Goal: Information Seeking & Learning: Learn about a topic

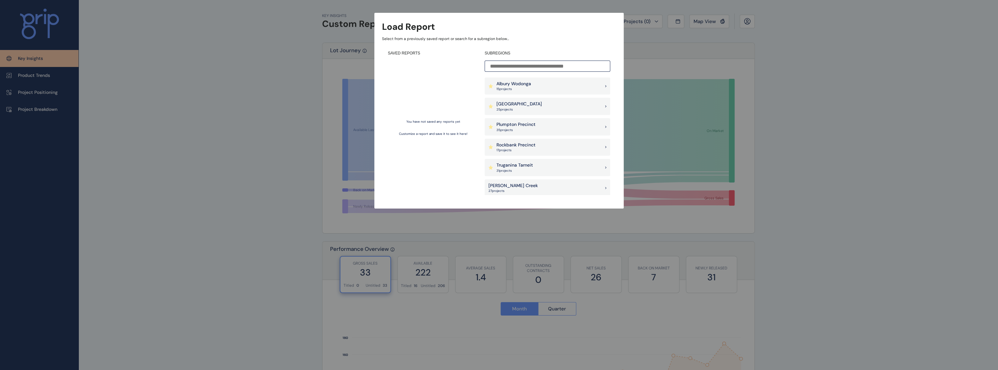
click at [546, 77] on div "SUBREGIONS [GEOGRAPHIC_DATA] 15 project s [GEOGRAPHIC_DATA] 25 project s [GEOGR…" at bounding box center [548, 123] width 126 height 145
click at [506, 85] on p "Albury Wodonga" at bounding box center [513, 84] width 35 height 6
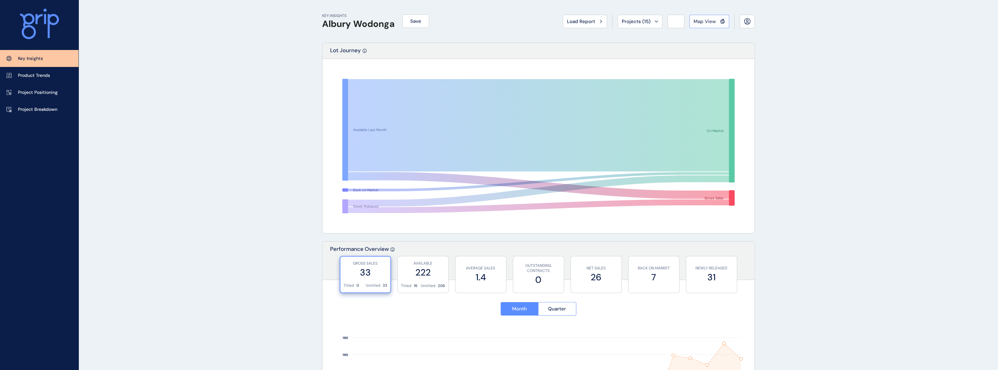
click at [708, 21] on span "Map View" at bounding box center [704, 21] width 22 height 6
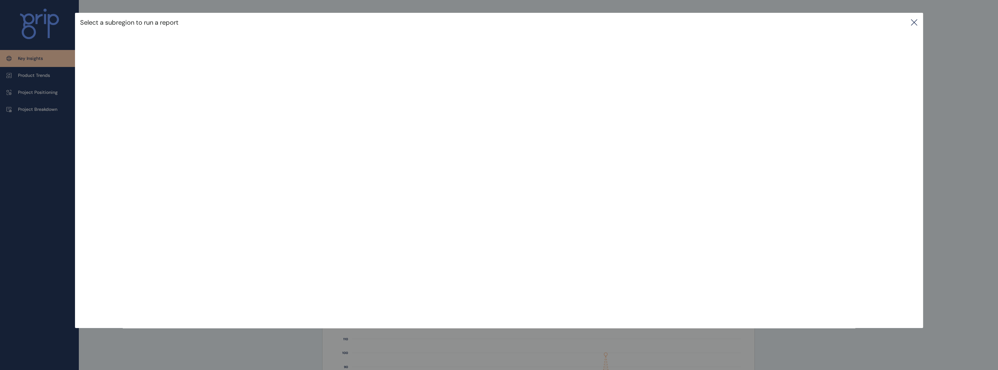
click at [916, 23] on icon at bounding box center [914, 23] width 8 height 8
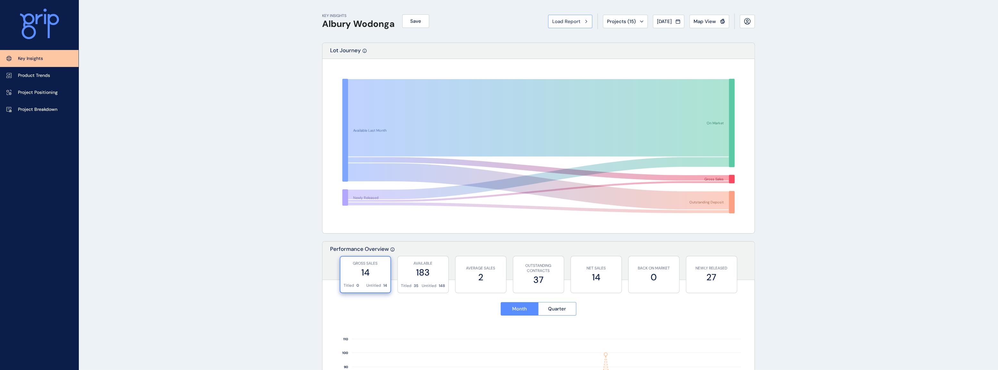
click at [576, 22] on span "Load Report" at bounding box center [566, 21] width 28 height 6
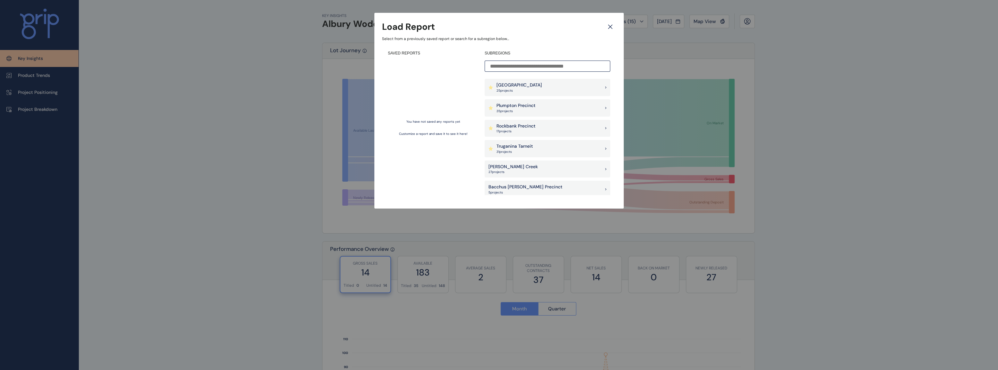
scroll to position [29, 0]
click at [522, 163] on p "27 project s" at bounding box center [512, 162] width 49 height 4
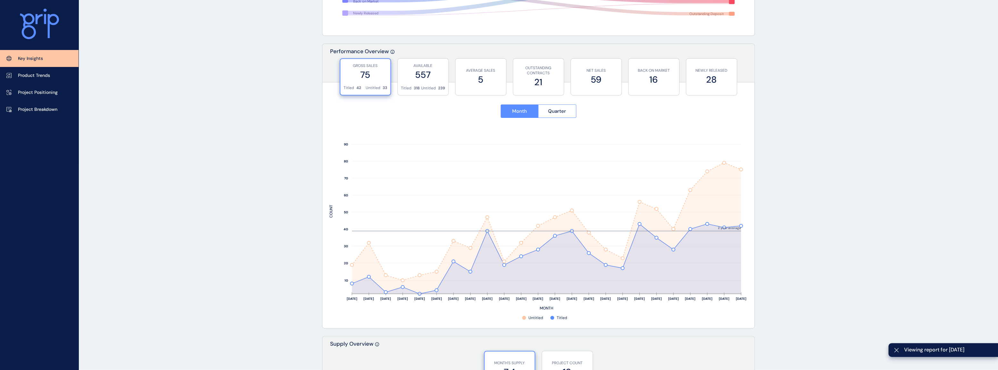
scroll to position [116, 0]
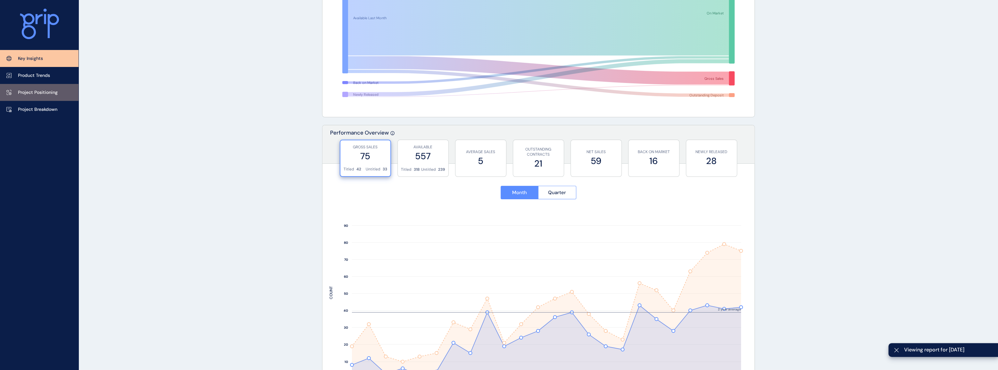
click at [40, 91] on p "Project Positioning" at bounding box center [38, 92] width 40 height 6
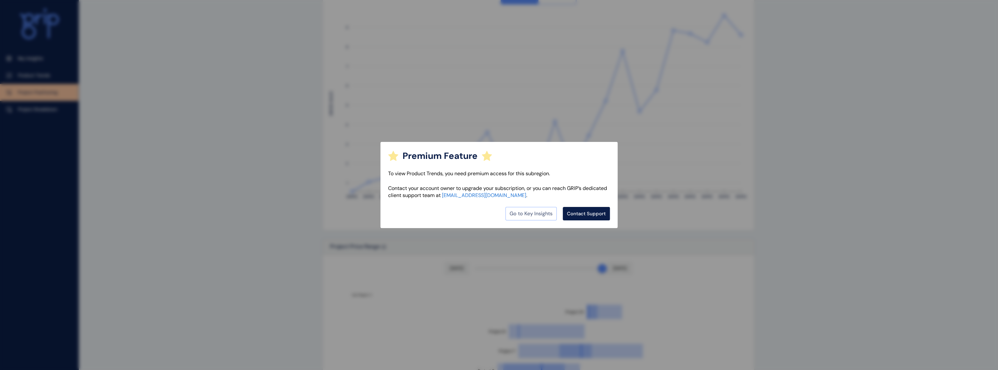
click at [529, 215] on link "Go to Key Insights" at bounding box center [530, 213] width 51 height 13
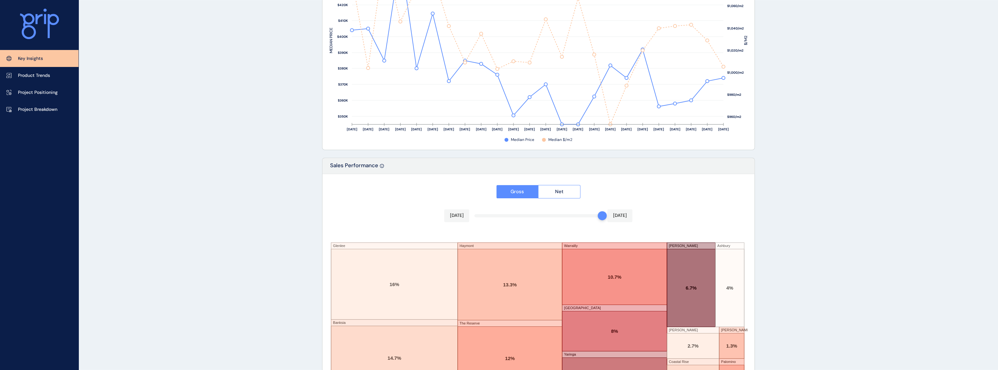
scroll to position [978, 0]
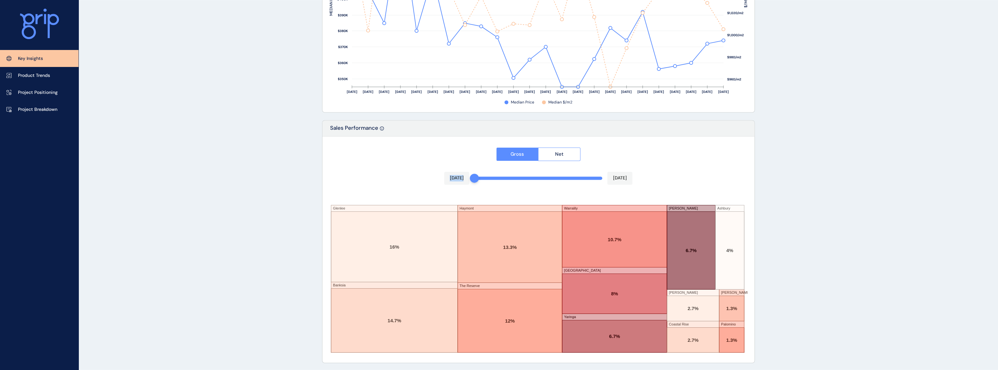
drag, startPoint x: 601, startPoint y: 180, endPoint x: 445, endPoint y: 179, distance: 155.1
click at [445, 179] on div "Gross Net [DATE] [DATE] Glenlee Banksia [GEOGRAPHIC_DATA] The Reserve [GEOGRAPH…" at bounding box center [538, 250] width 432 height 226
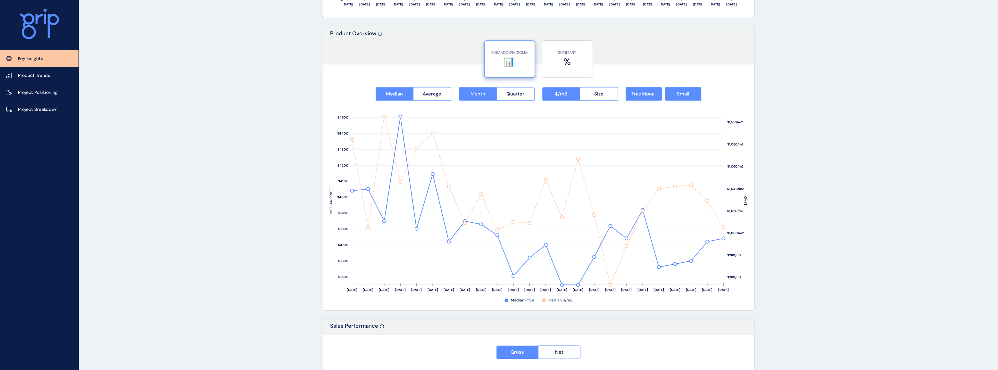
scroll to position [775, 0]
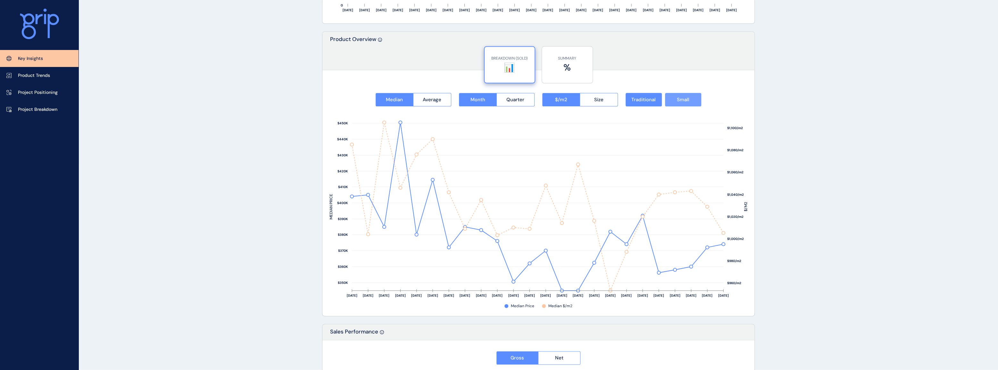
click at [690, 99] on button "Small" at bounding box center [683, 99] width 36 height 13
click at [433, 103] on button "Average" at bounding box center [432, 99] width 38 height 13
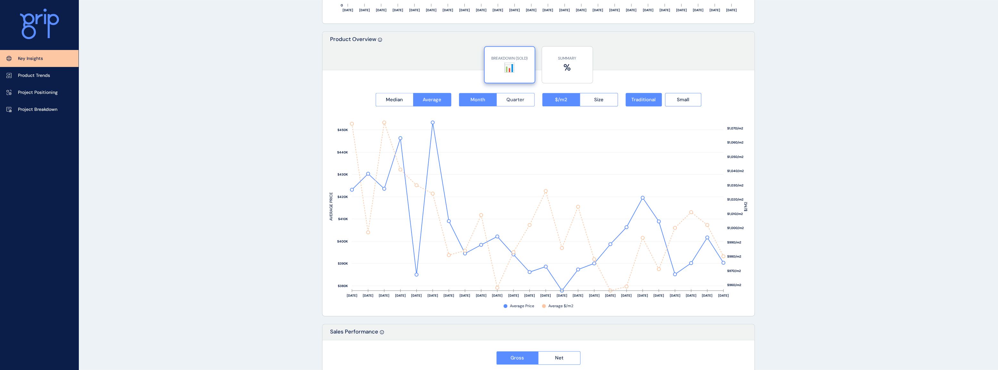
click at [518, 95] on button "Quarter" at bounding box center [515, 99] width 38 height 13
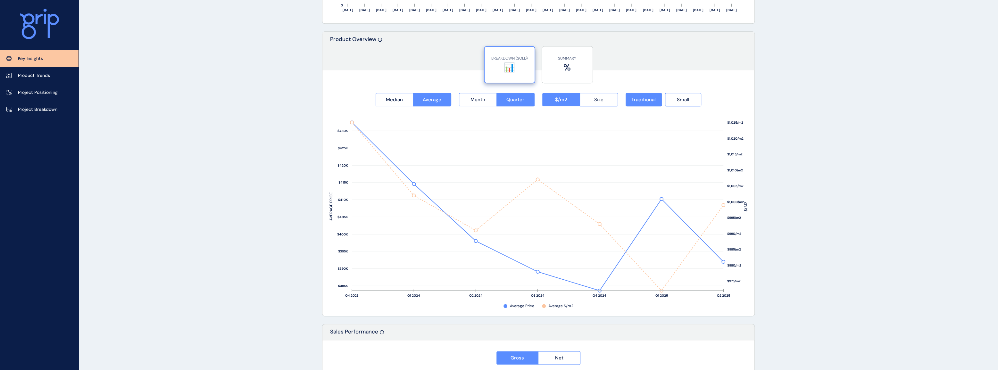
click at [601, 103] on button "Size" at bounding box center [599, 99] width 38 height 13
click at [477, 100] on span "Month" at bounding box center [477, 99] width 15 height 6
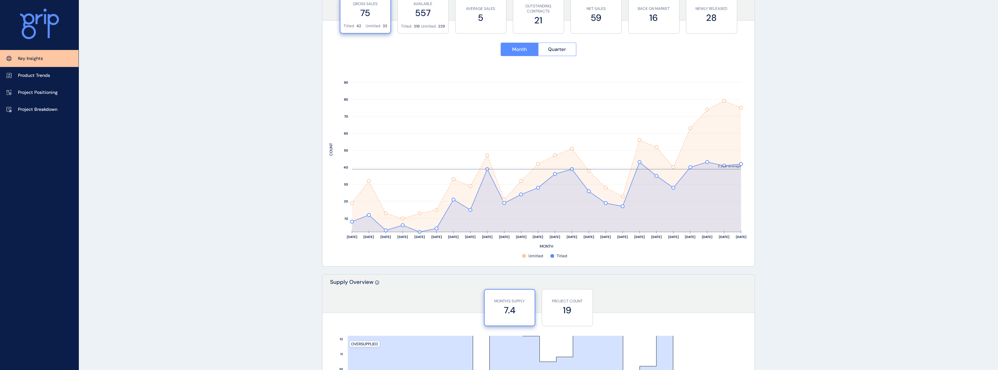
scroll to position [262, 0]
click at [563, 306] on label "19" at bounding box center [567, 308] width 44 height 12
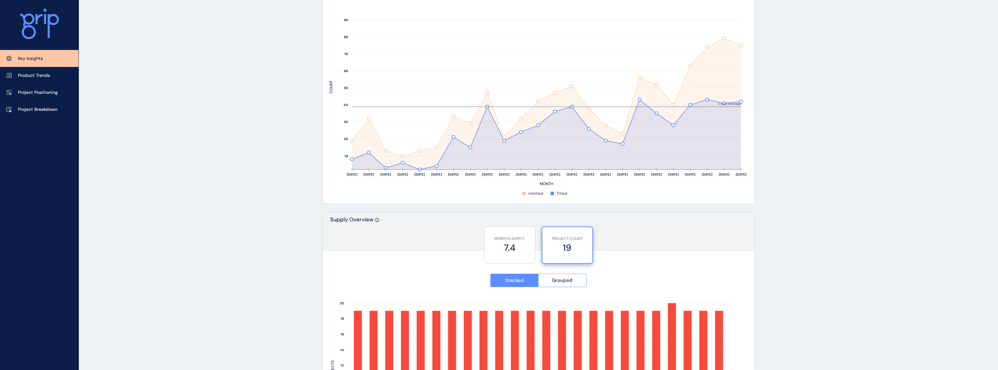
scroll to position [320, 0]
click at [572, 280] on span "Grouped" at bounding box center [562, 282] width 21 height 6
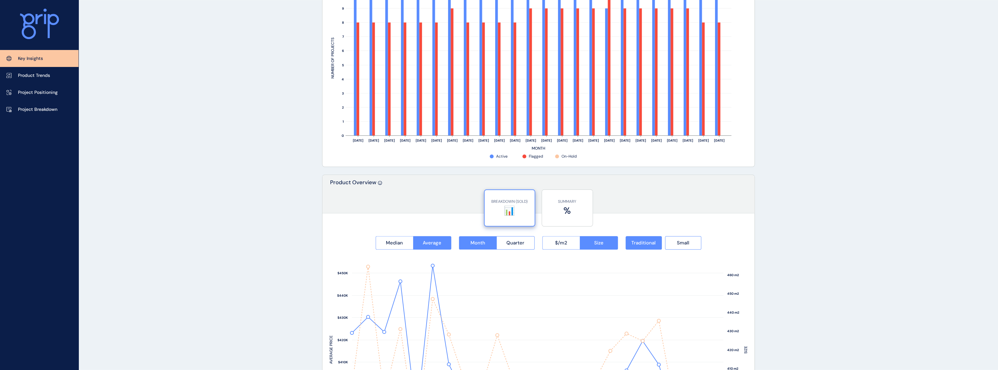
scroll to position [670, 0]
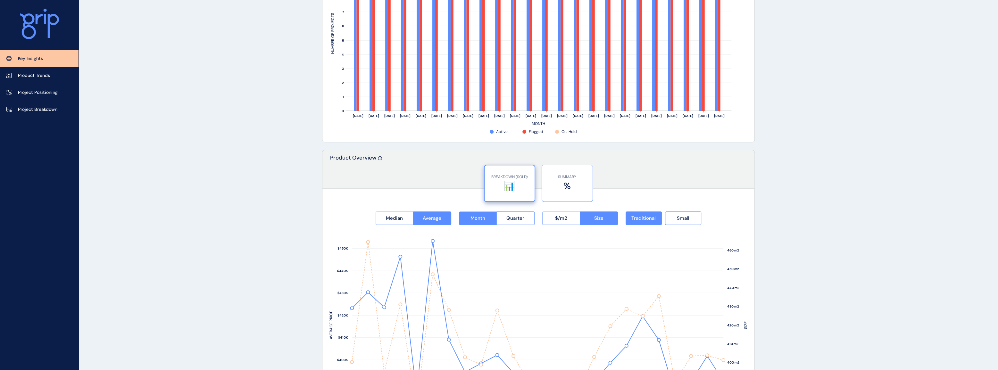
click at [569, 178] on p "SUMMARY" at bounding box center [567, 176] width 44 height 5
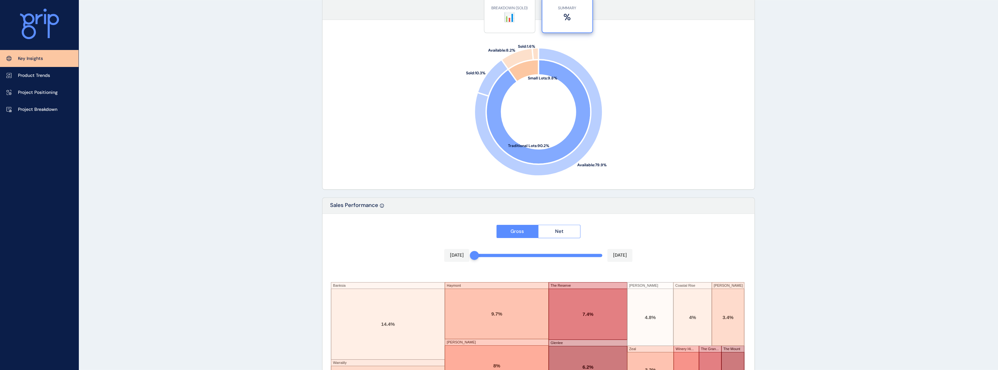
scroll to position [770, 0]
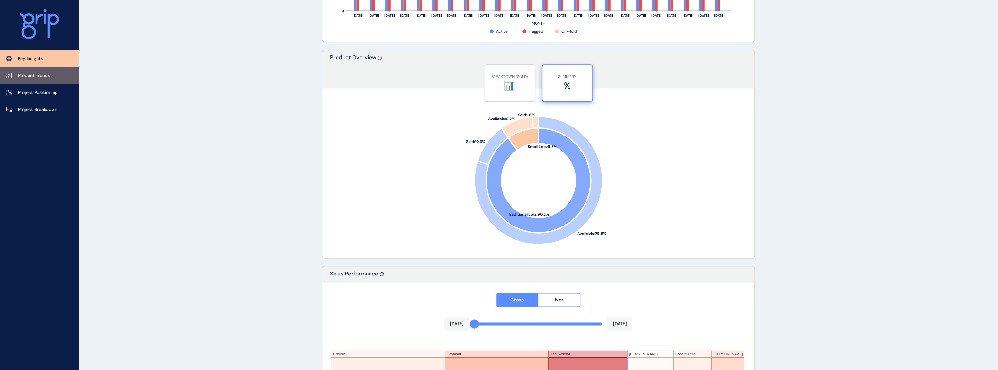
click at [50, 77] on p "Product Trends" at bounding box center [34, 75] width 32 height 6
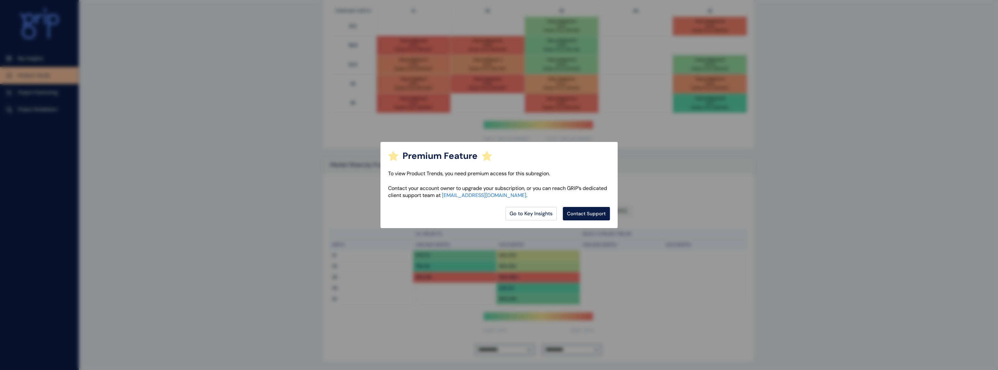
scroll to position [379, 0]
click at [540, 215] on link "Go to Key Insights" at bounding box center [530, 213] width 51 height 13
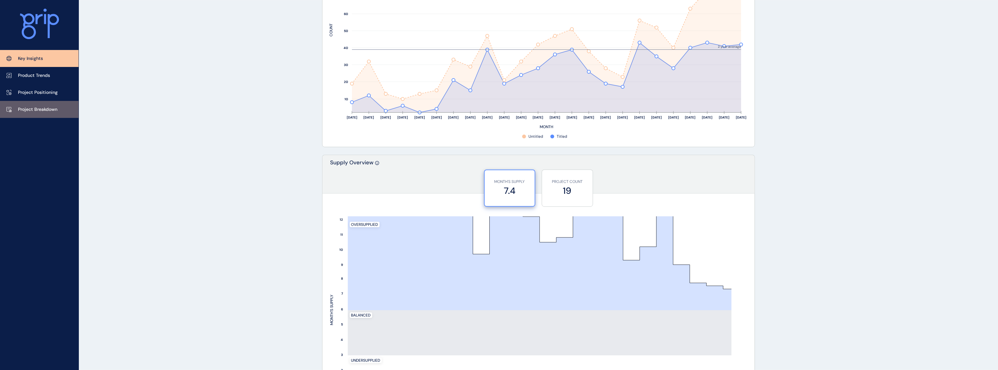
click at [38, 108] on p "Project Breakdown" at bounding box center [37, 109] width 39 height 6
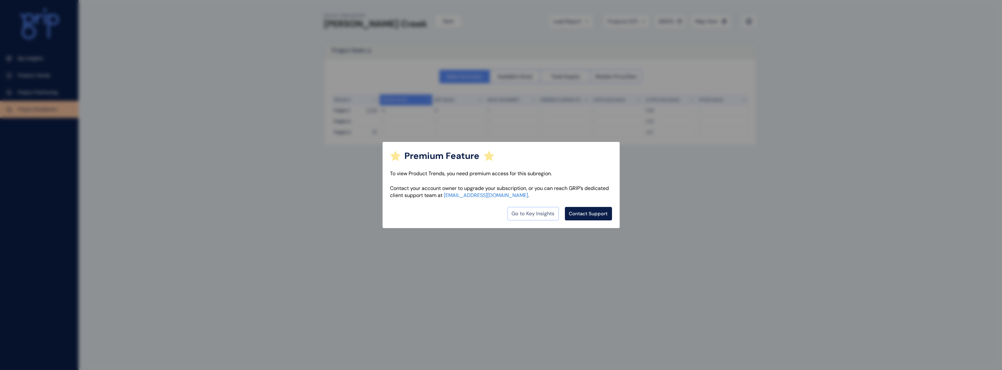
click at [520, 212] on link "Go to Key Insights" at bounding box center [533, 213] width 51 height 13
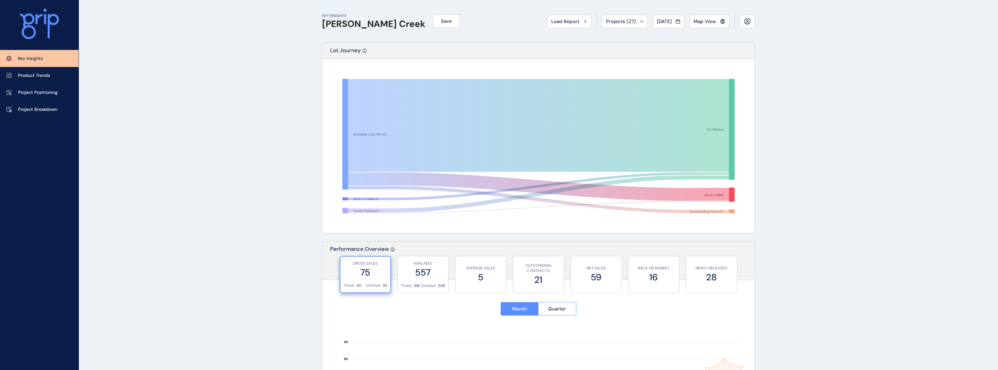
click at [39, 58] on p "Key Insights" at bounding box center [30, 58] width 25 height 6
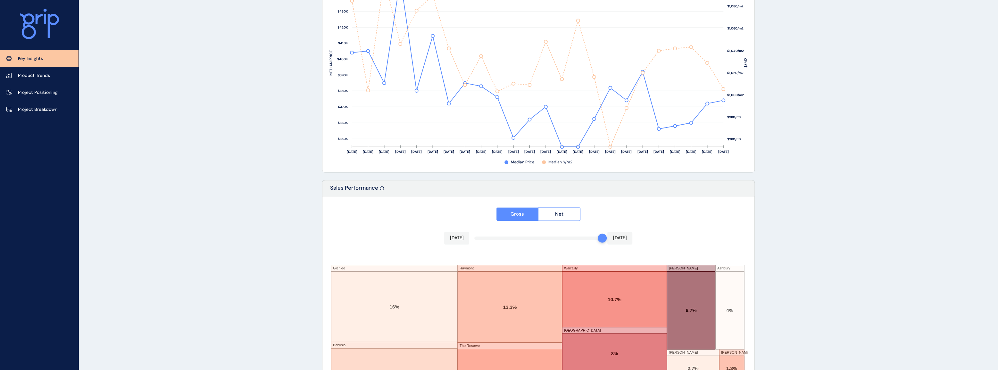
scroll to position [978, 0]
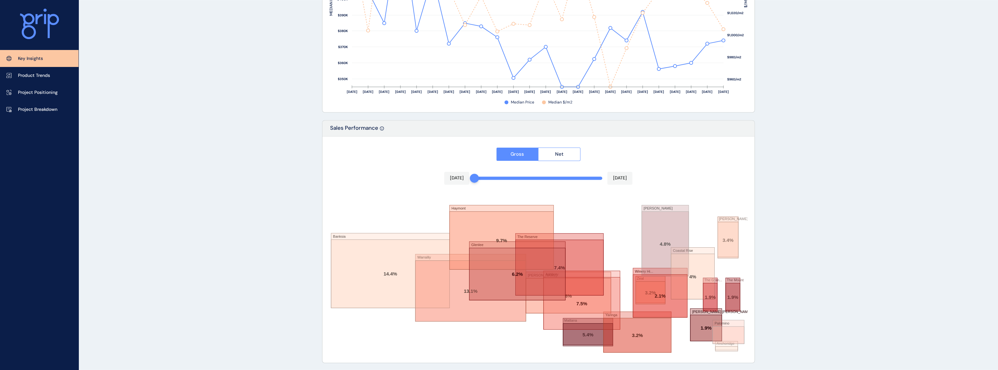
drag, startPoint x: 597, startPoint y: 179, endPoint x: 462, endPoint y: 181, distance: 135.3
click at [462, 181] on div "[DATE] [DATE]" at bounding box center [538, 178] width 188 height 13
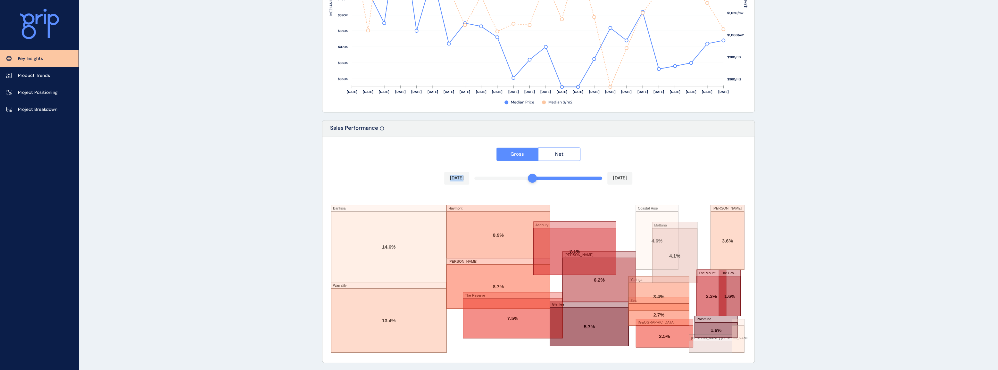
click at [534, 178] on div at bounding box center [532, 178] width 9 height 9
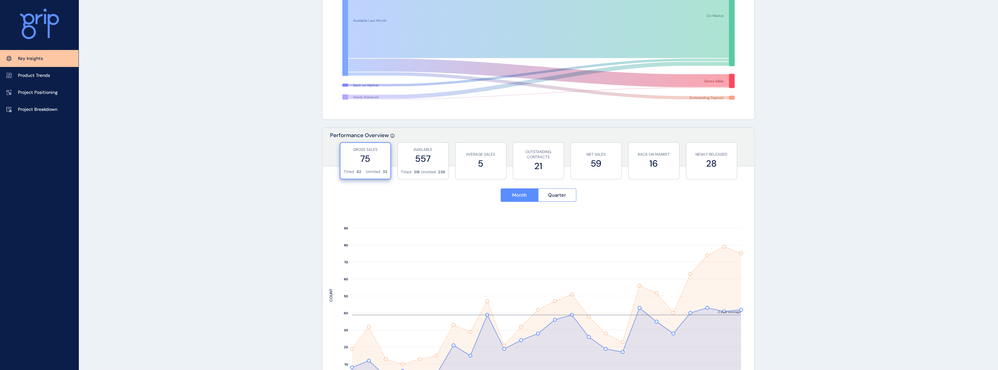
scroll to position [0, 0]
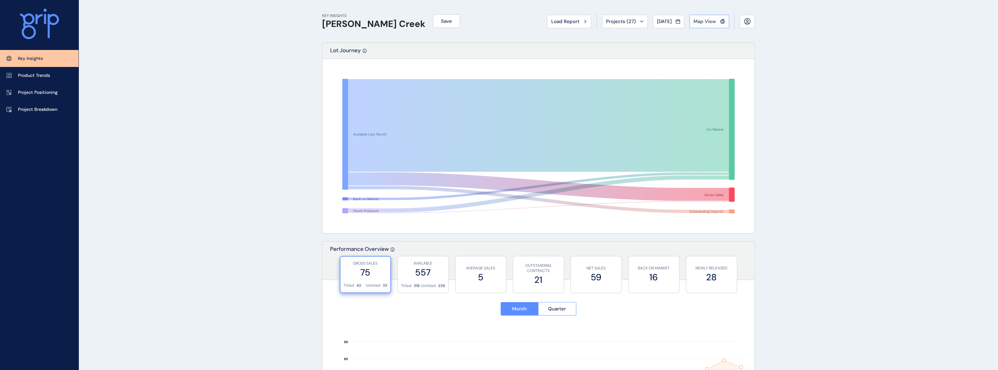
click at [703, 20] on span "Map View" at bounding box center [704, 21] width 22 height 6
